Goal: Information Seeking & Learning: Find specific fact

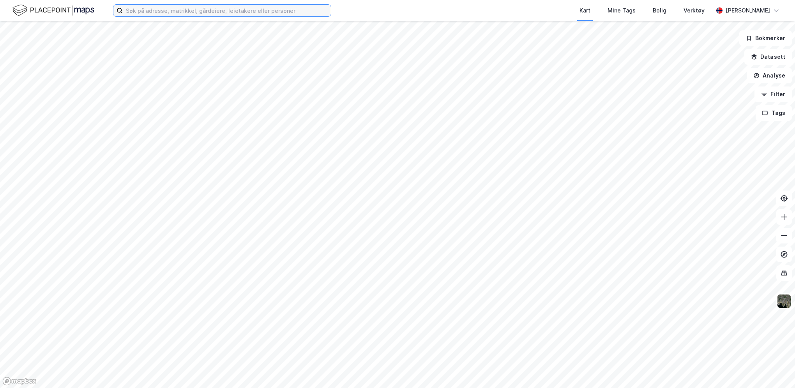
click at [211, 9] on input at bounding box center [227, 11] width 208 height 12
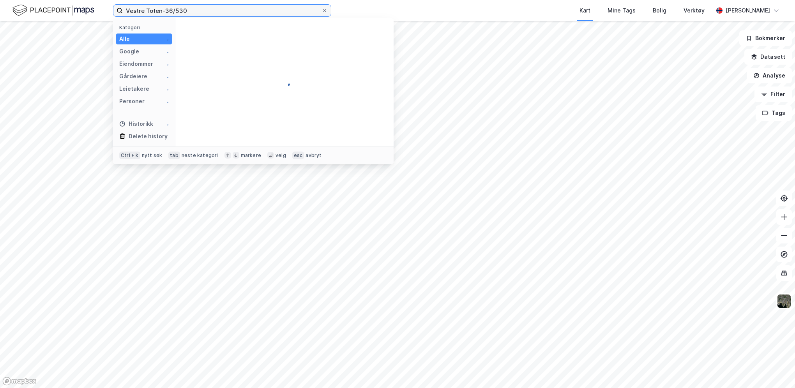
type input "Vestre Toten-36/530"
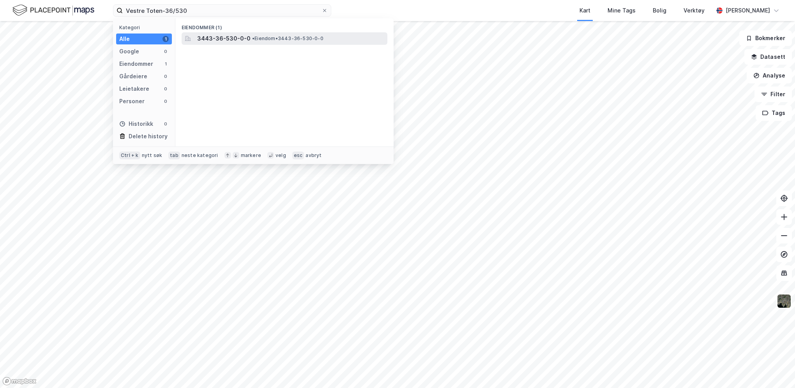
click at [234, 36] on span "3443-36-530-0-0" at bounding box center [223, 38] width 53 height 9
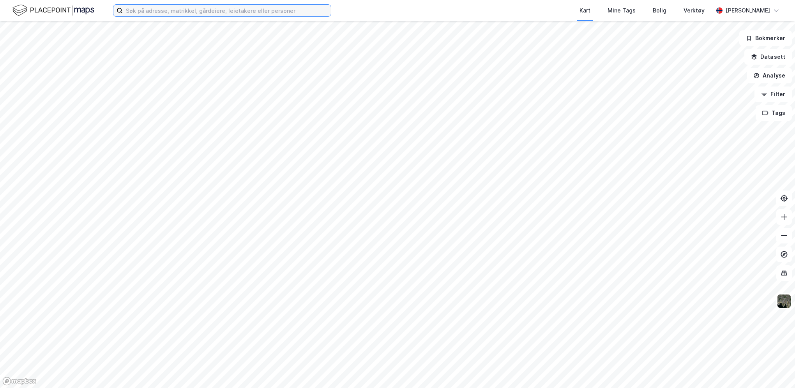
click at [170, 11] on input at bounding box center [227, 11] width 208 height 12
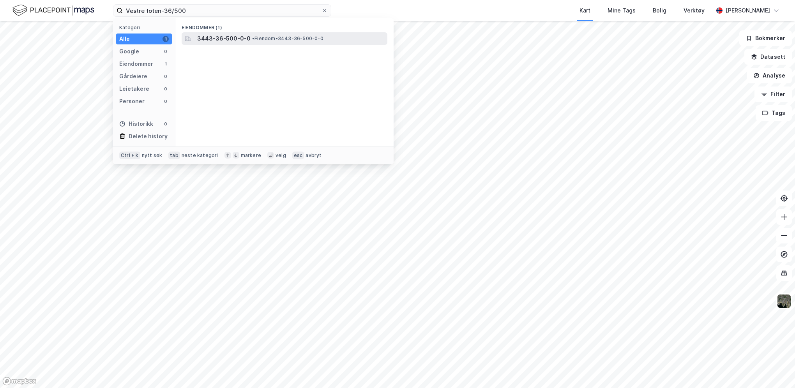
click at [244, 39] on span "3443-36-500-0-0" at bounding box center [223, 38] width 53 height 9
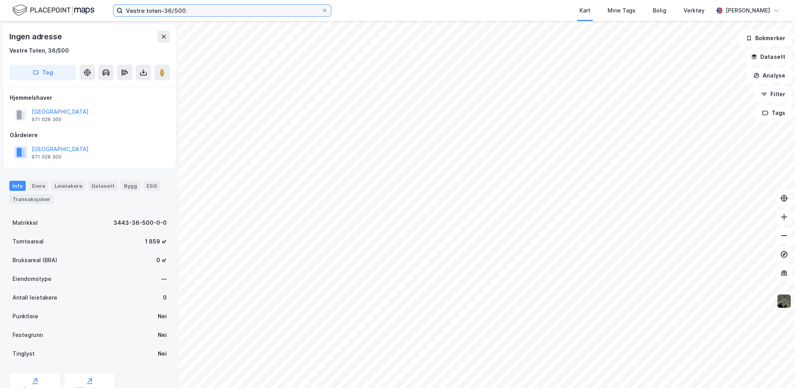
click at [195, 8] on input "Vestre toten-36/500" at bounding box center [222, 11] width 199 height 12
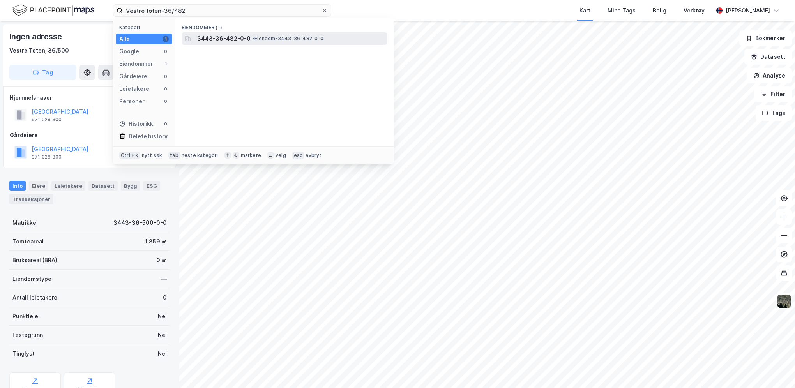
click at [232, 38] on span "3443-36-482-0-0" at bounding box center [223, 38] width 53 height 9
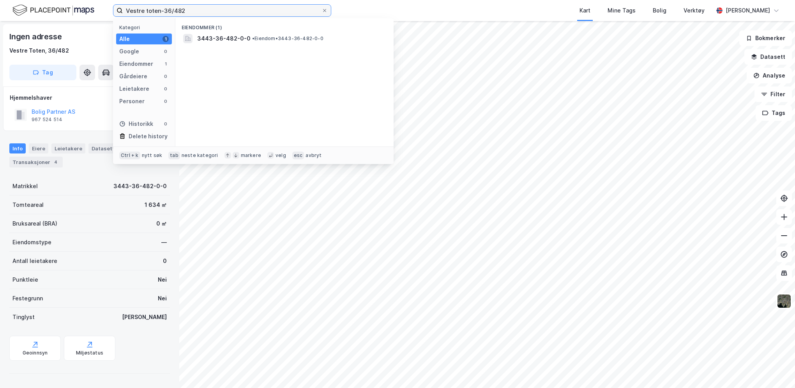
drag, startPoint x: 183, startPoint y: 11, endPoint x: 74, endPoint y: 8, distance: 108.7
click at [74, 8] on div "Vestre toten-36/482 Kategori Alle 1 Google 0 Eiendommer 1 Gårdeiere 0 Leietaker…" at bounding box center [397, 10] width 795 height 21
paste input "Toten-36/484"
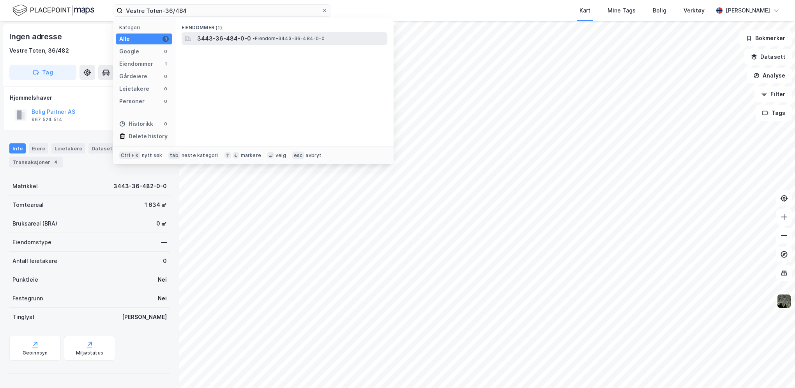
click at [288, 37] on span "• Eiendom • 3443-36-484-0-0" at bounding box center [288, 38] width 72 height 6
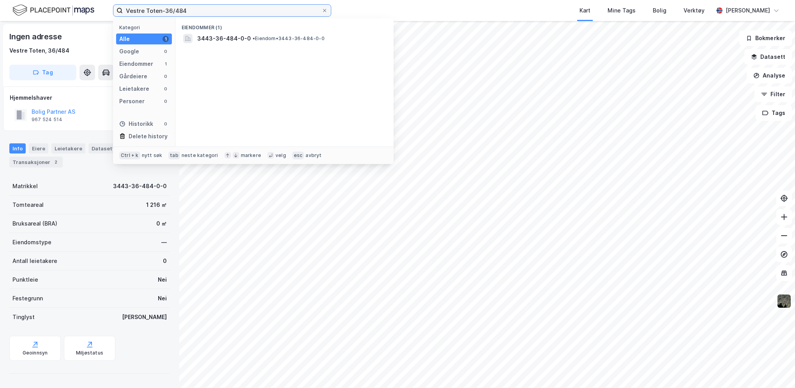
click at [192, 11] on input "Vestre Toten-36/484" at bounding box center [222, 11] width 199 height 12
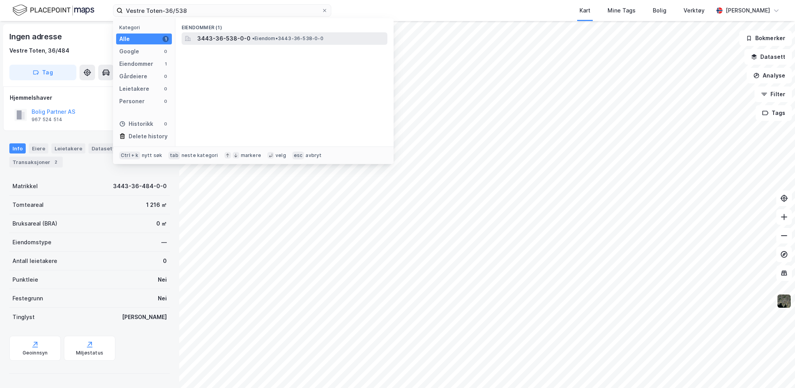
click at [221, 38] on span "3443-36-538-0-0" at bounding box center [223, 38] width 53 height 9
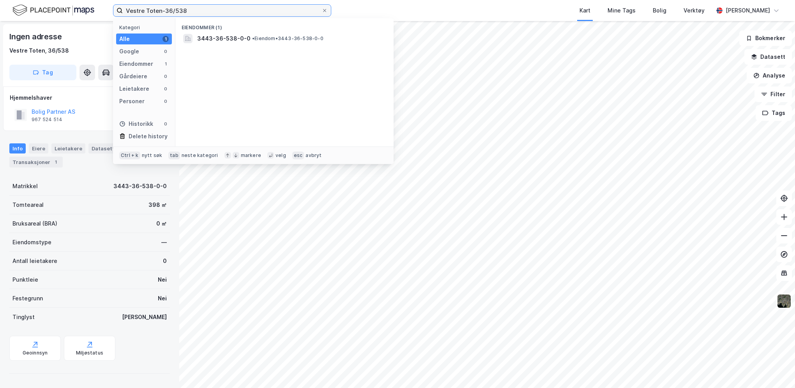
drag, startPoint x: 200, startPoint y: 10, endPoint x: 121, endPoint y: 16, distance: 79.3
click at [121, 16] on label "Vestre Toten-36/538" at bounding box center [222, 10] width 218 height 12
click at [436, 11] on div "Kart Mine Tags Bolig Verktøy" at bounding box center [541, 10] width 344 height 21
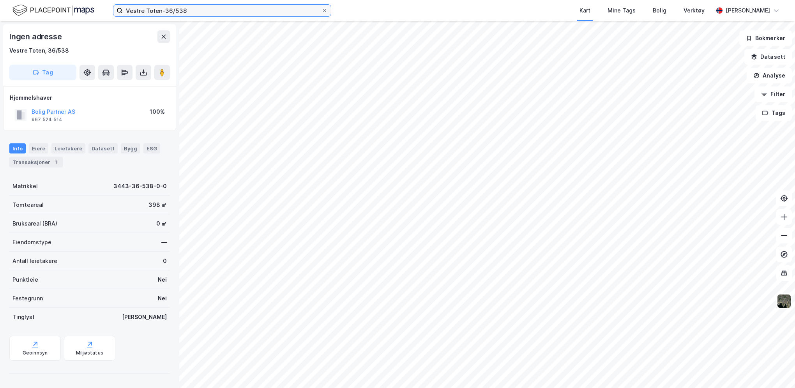
click at [188, 9] on input "Vestre Toten-36/538" at bounding box center [222, 11] width 199 height 12
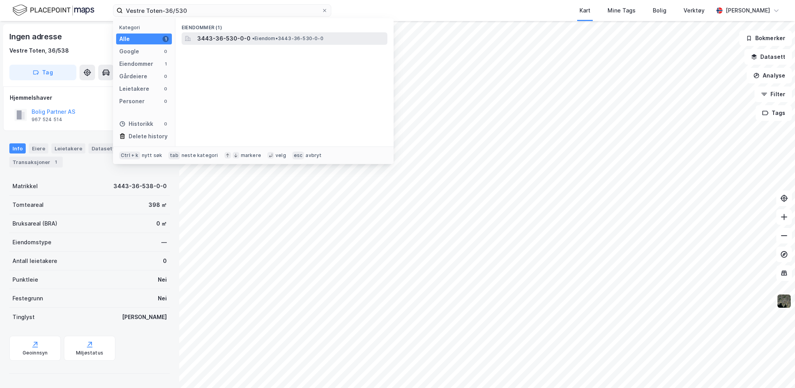
click at [221, 41] on span "3443-36-530-0-0" at bounding box center [223, 38] width 53 height 9
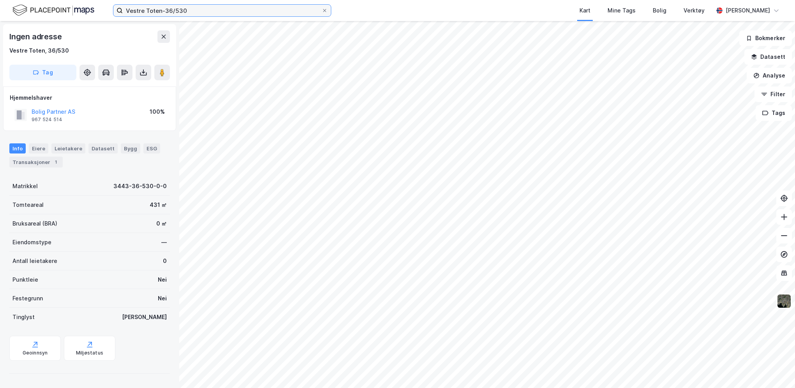
click at [188, 12] on input "Vestre Toten-36/530" at bounding box center [222, 11] width 199 height 12
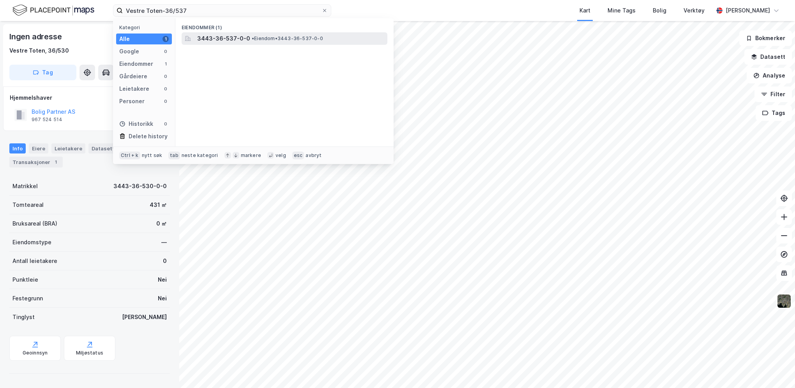
click at [227, 38] on span "3443-36-537-0-0" at bounding box center [223, 38] width 53 height 9
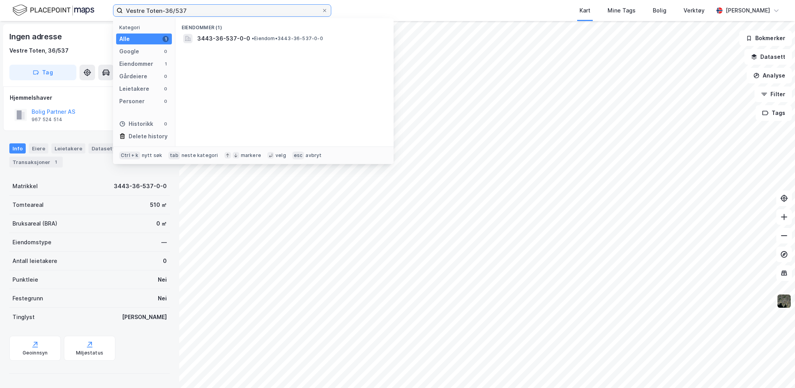
drag, startPoint x: 190, startPoint y: 9, endPoint x: 129, endPoint y: 3, distance: 61.1
click at [129, 3] on div "Vestre Toten-36/537 Kategori Alle 1 Google 0 Eiendommer 1 Gårdeiere 0 Leietaker…" at bounding box center [397, 10] width 795 height 21
click at [203, 14] on input "Vestre Toten-36/537" at bounding box center [222, 11] width 199 height 12
click at [205, 11] on input "Vestre Toten-36/537" at bounding box center [222, 11] width 199 height 12
drag, startPoint x: 205, startPoint y: 11, endPoint x: 114, endPoint y: 5, distance: 91.8
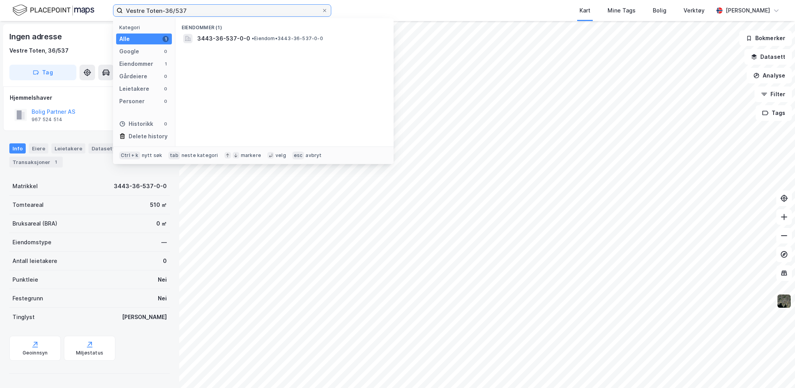
click at [114, 5] on label "Vestre Toten-36/537" at bounding box center [222, 10] width 218 height 12
click at [123, 5] on input "Vestre Toten-36/537" at bounding box center [222, 11] width 199 height 12
click at [198, 12] on input "Vestre Toten-36/537" at bounding box center [222, 11] width 199 height 12
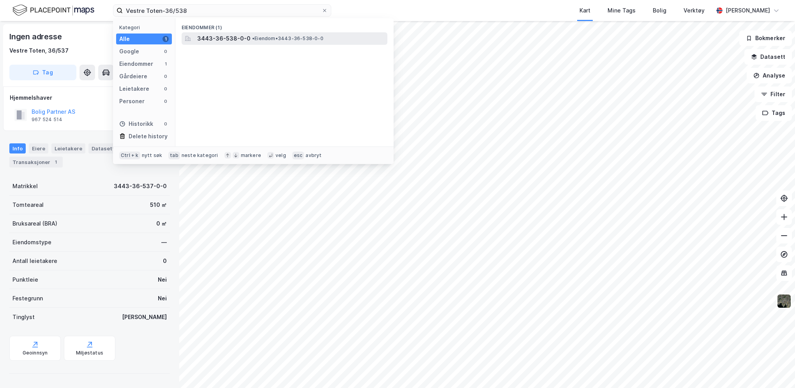
click at [231, 41] on span "3443-36-538-0-0" at bounding box center [223, 38] width 53 height 9
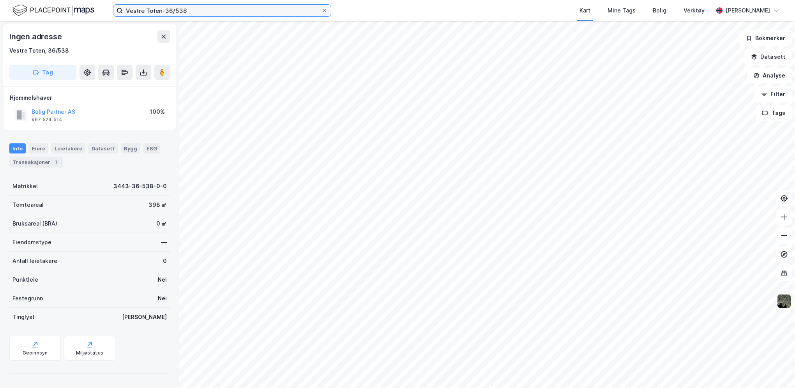
click at [191, 8] on input "Vestre Toten-36/538" at bounding box center [222, 11] width 199 height 12
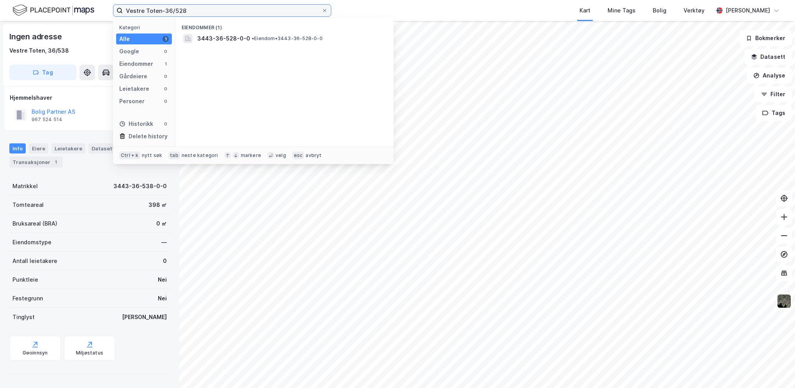
click at [189, 9] on input "Vestre Toten-36/528" at bounding box center [222, 11] width 199 height 12
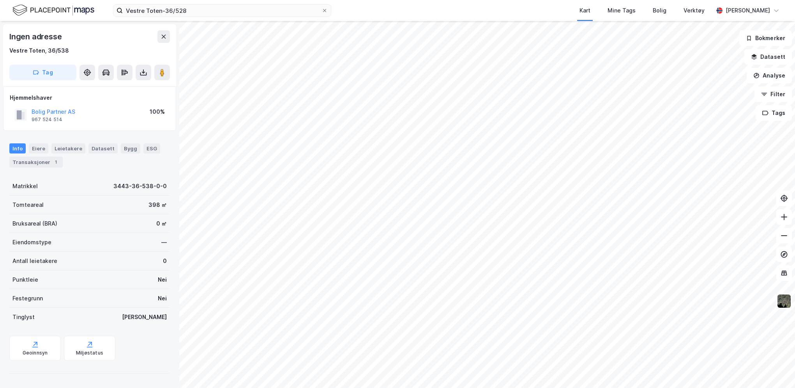
click at [245, 4] on div "Vestre Toten-36/528 Kart Mine Tags Bolig Verktøy [PERSON_NAME]" at bounding box center [397, 10] width 795 height 21
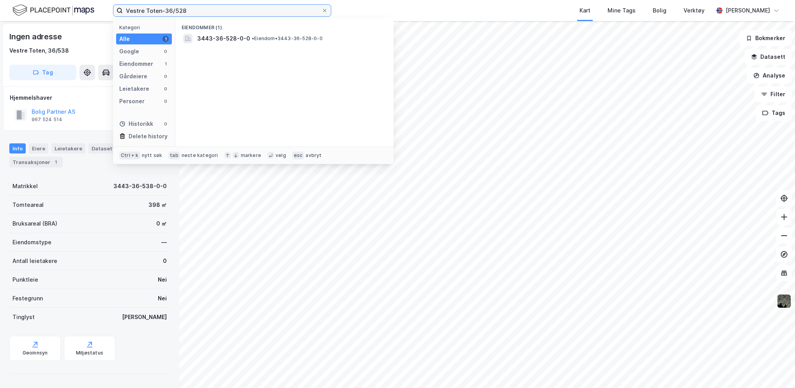
click at [238, 9] on input "Vestre Toten-36/528" at bounding box center [222, 11] width 199 height 12
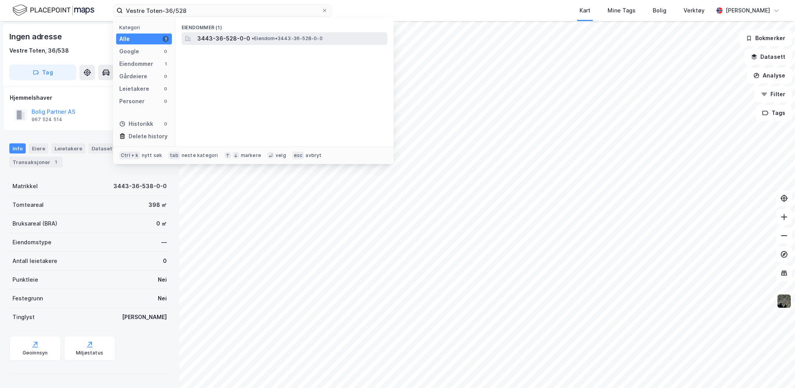
click at [214, 39] on span "3443-36-528-0-0" at bounding box center [223, 38] width 53 height 9
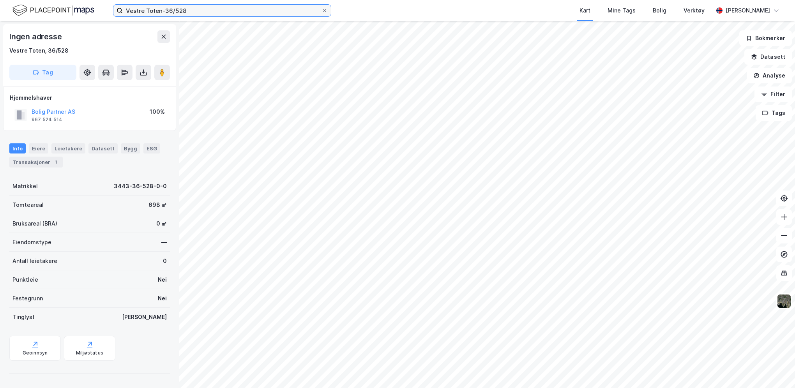
click at [214, 6] on input "Vestre Toten-36/528" at bounding box center [222, 11] width 199 height 12
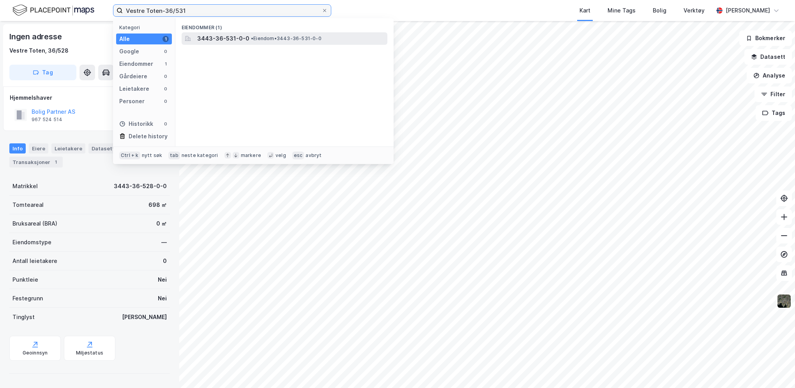
type input "Vestre Toten-36/531"
click at [238, 34] on span "3443-36-531-0-0" at bounding box center [223, 38] width 52 height 9
drag, startPoint x: 199, startPoint y: 9, endPoint x: 121, endPoint y: 8, distance: 77.9
click at [121, 8] on label "Vestre Toten-36/531" at bounding box center [222, 10] width 218 height 12
click at [245, 38] on span "3443-36-531-0-0" at bounding box center [223, 38] width 52 height 9
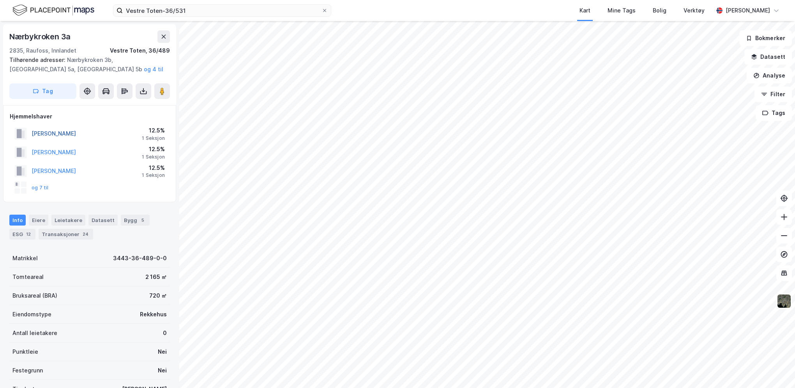
click at [0, 0] on button "[PERSON_NAME]" at bounding box center [0, 0] width 0 height 0
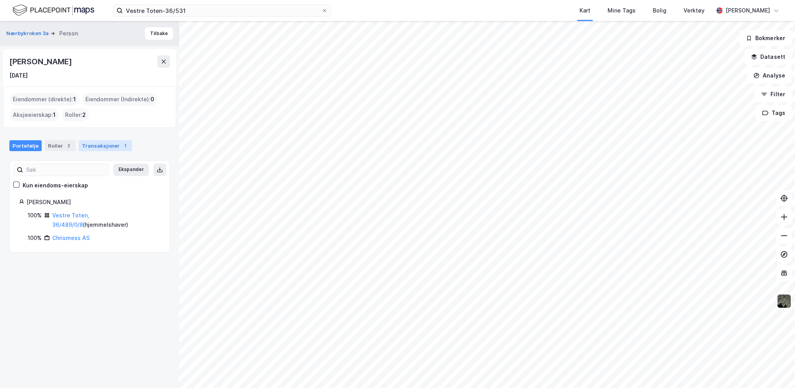
click at [89, 145] on div "Transaksjoner 1" at bounding box center [105, 145] width 53 height 11
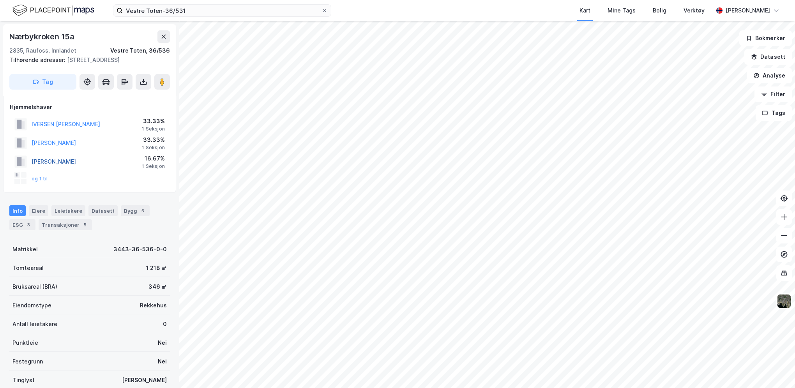
click at [0, 0] on button "[PERSON_NAME]" at bounding box center [0, 0] width 0 height 0
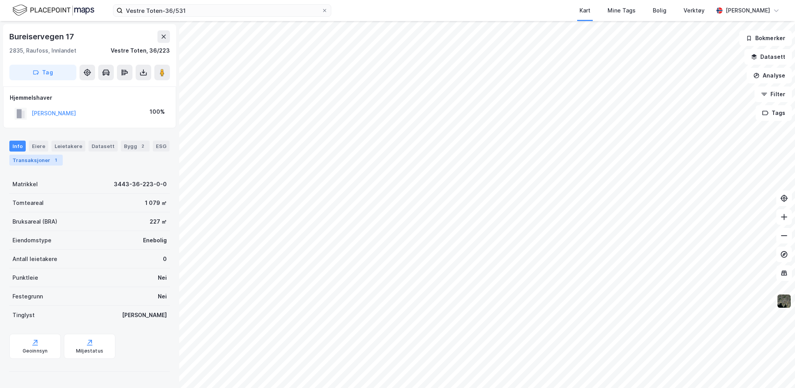
click at [44, 159] on div "Transaksjoner 1" at bounding box center [35, 160] width 53 height 11
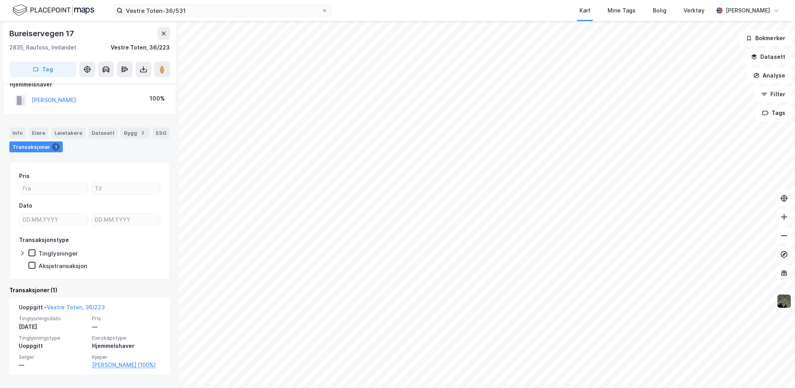
scroll to position [18, 0]
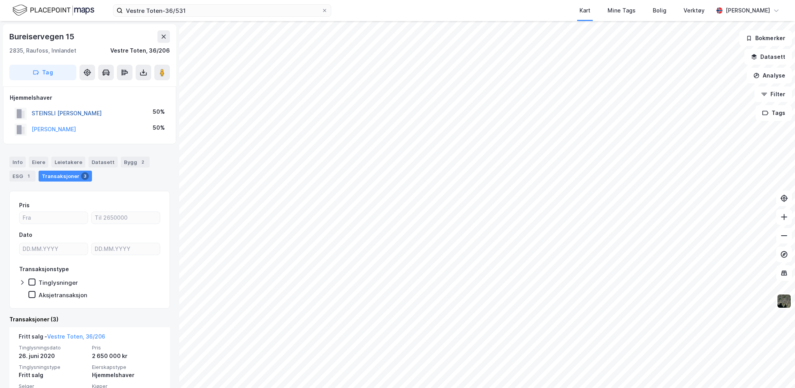
click at [0, 0] on button "STEINSLI [PERSON_NAME]" at bounding box center [0, 0] width 0 height 0
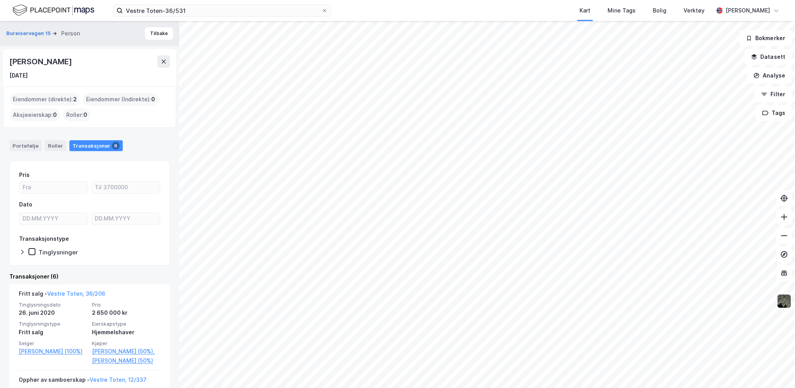
drag, startPoint x: 95, startPoint y: 65, endPoint x: 4, endPoint y: 62, distance: 91.6
click at [4, 62] on div "[PERSON_NAME] [DATE]" at bounding box center [89, 67] width 173 height 37
click at [165, 68] on div "[PERSON_NAME] [DATE]" at bounding box center [89, 67] width 161 height 25
click at [164, 61] on icon at bounding box center [164, 62] width 4 height 4
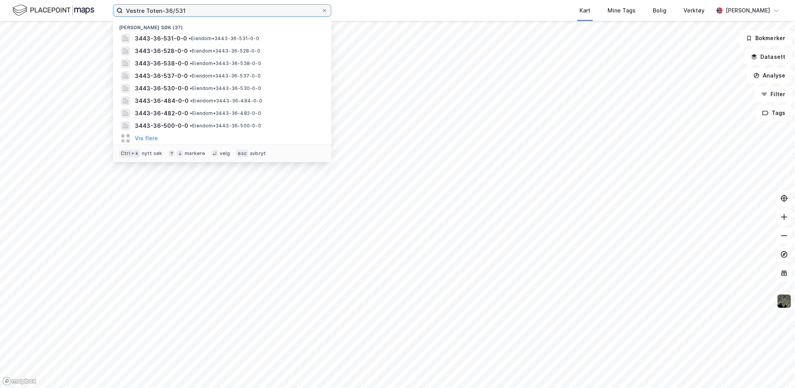
click at [187, 15] on input "Vestre Toten-36/531" at bounding box center [222, 11] width 199 height 12
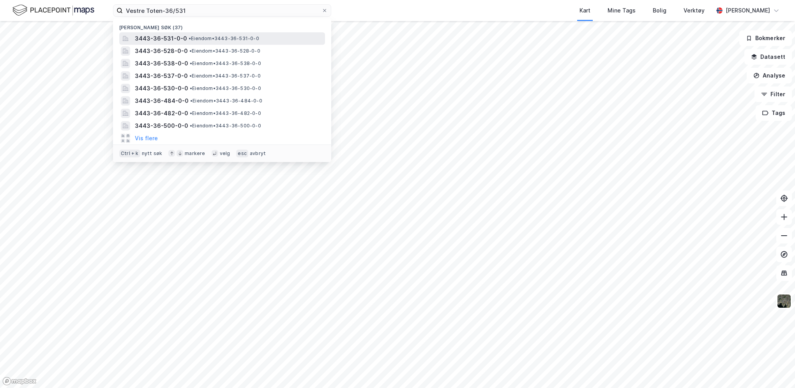
click at [182, 37] on span "3443-36-531-0-0" at bounding box center [161, 38] width 52 height 9
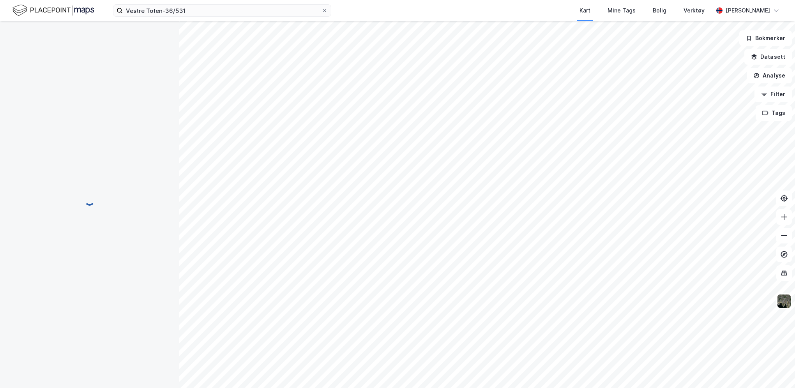
scroll to position [6, 0]
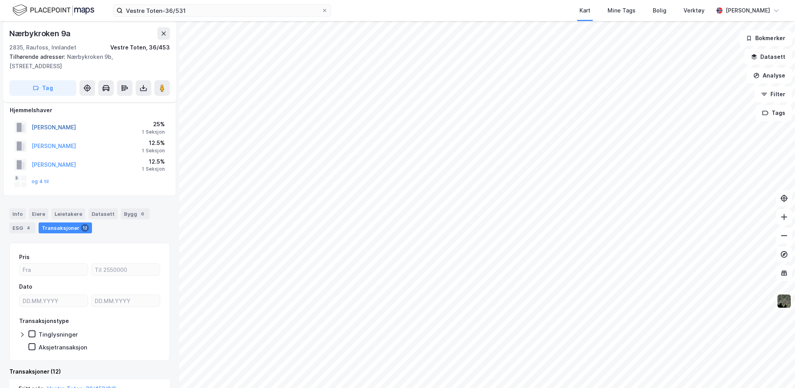
click at [0, 0] on button "[PERSON_NAME]" at bounding box center [0, 0] width 0 height 0
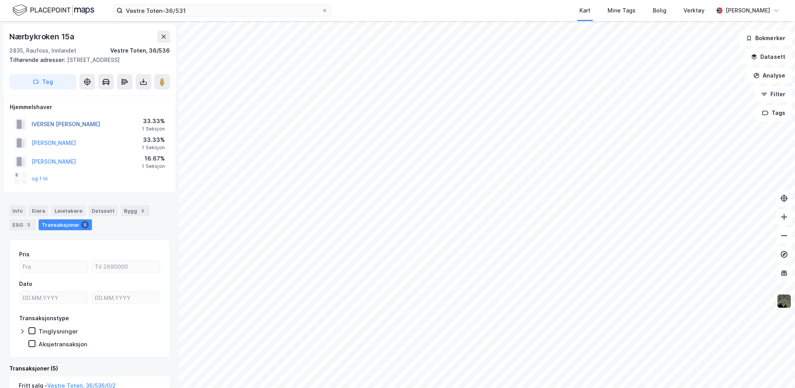
click at [0, 0] on button "IVERSEN [PERSON_NAME]" at bounding box center [0, 0] width 0 height 0
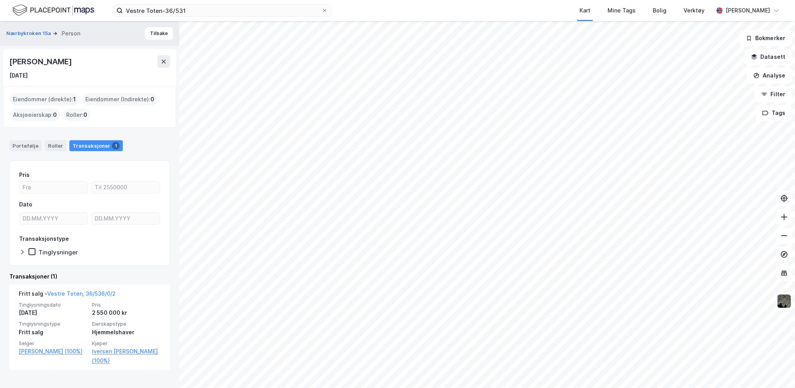
drag, startPoint x: 108, startPoint y: 61, endPoint x: 7, endPoint y: 51, distance: 100.6
click at [7, 51] on div "[PERSON_NAME] [DATE]" at bounding box center [89, 67] width 173 height 37
copy div "[PERSON_NAME]"
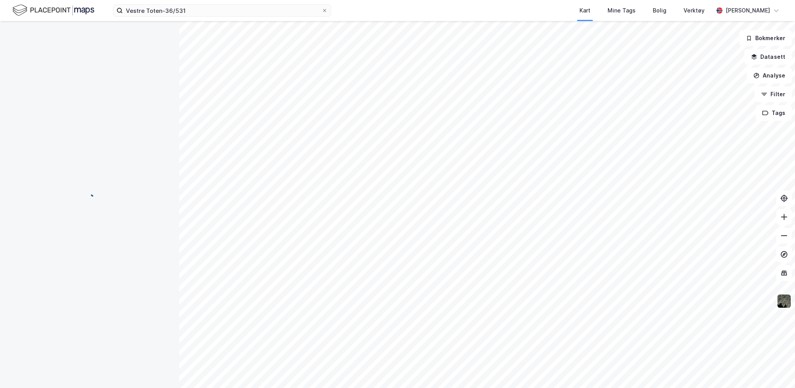
scroll to position [6, 0]
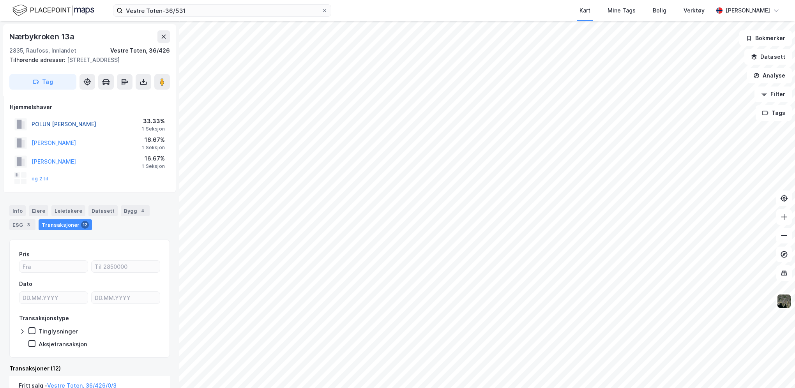
click at [0, 0] on button "POLUN [PERSON_NAME]" at bounding box center [0, 0] width 0 height 0
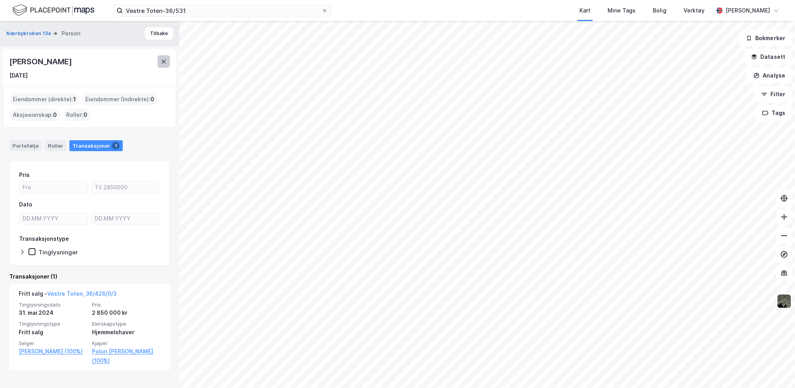
click at [161, 61] on icon at bounding box center [164, 61] width 6 height 6
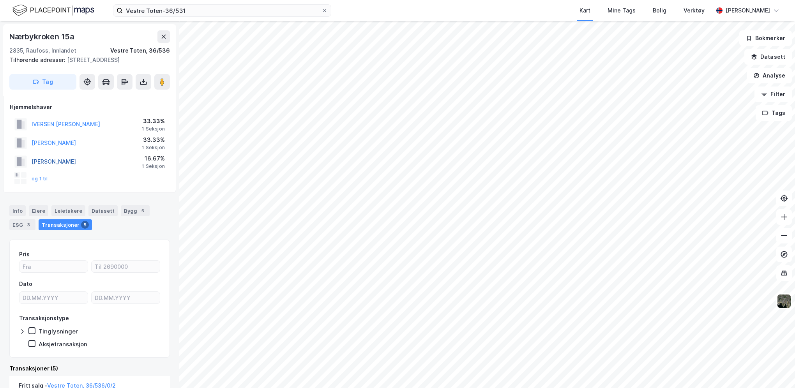
click at [0, 0] on button "[PERSON_NAME]" at bounding box center [0, 0] width 0 height 0
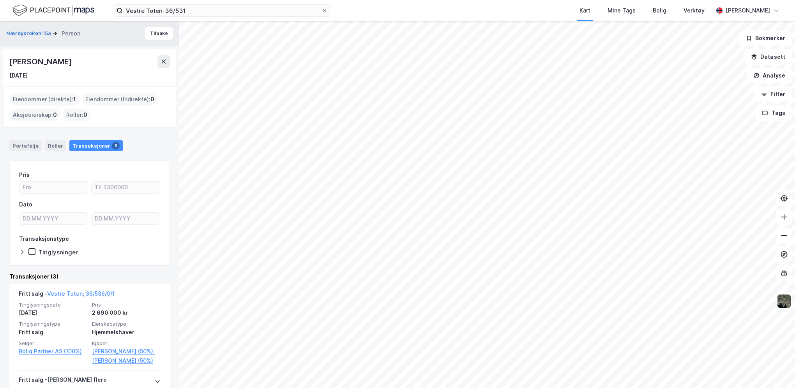
drag, startPoint x: 99, startPoint y: 60, endPoint x: 10, endPoint y: 58, distance: 88.9
click at [10, 58] on div "[PERSON_NAME]" at bounding box center [89, 61] width 161 height 12
copy div "[PERSON_NAME]"
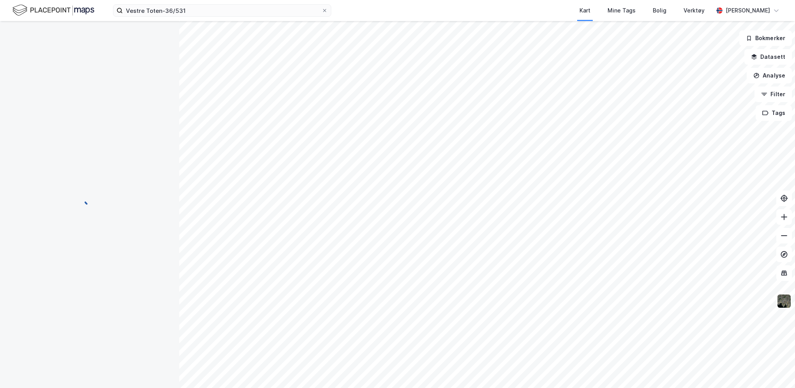
scroll to position [6, 0]
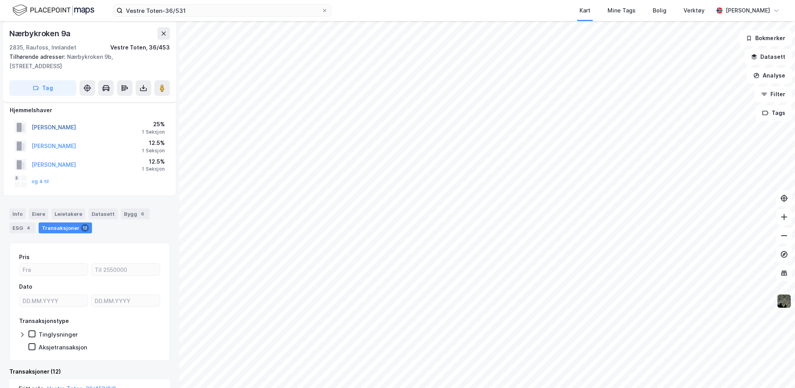
click at [0, 0] on button "[PERSON_NAME]" at bounding box center [0, 0] width 0 height 0
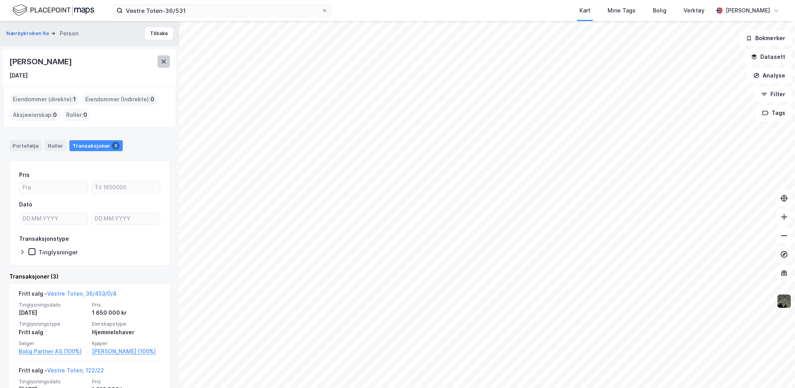
click at [161, 59] on icon at bounding box center [164, 61] width 6 height 6
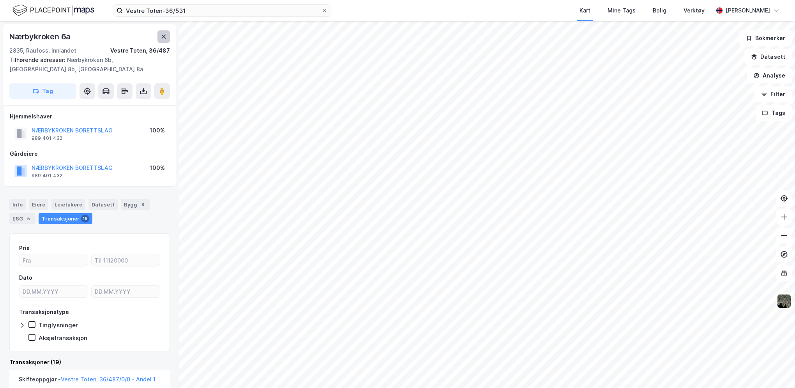
click at [162, 39] on icon at bounding box center [164, 37] width 6 height 6
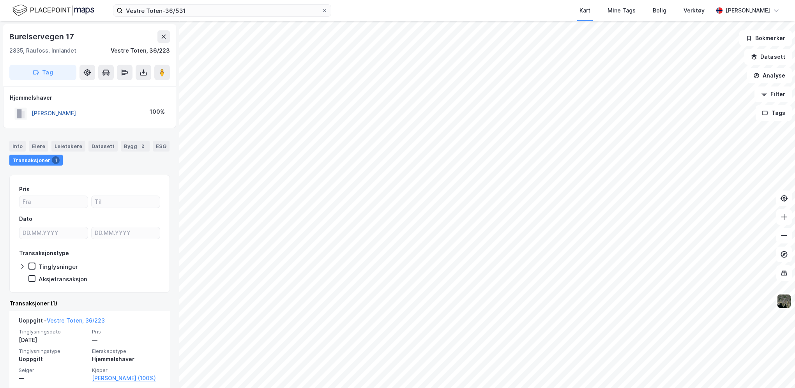
click at [0, 0] on button "[PERSON_NAME]" at bounding box center [0, 0] width 0 height 0
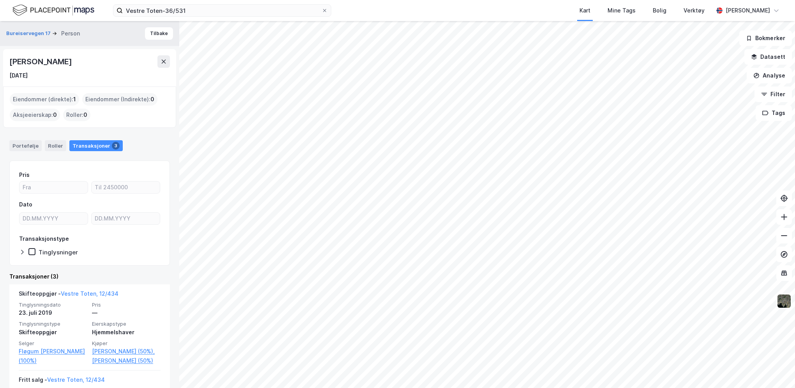
drag, startPoint x: 94, startPoint y: 61, endPoint x: 10, endPoint y: 62, distance: 83.8
click at [10, 62] on div "[PERSON_NAME]" at bounding box center [89, 61] width 161 height 12
copy div "[PERSON_NAME]"
